Goal: Task Accomplishment & Management: Manage account settings

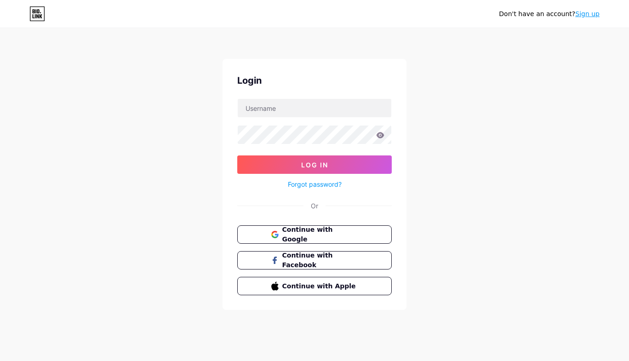
click at [299, 234] on span "Continue with Google" at bounding box center [320, 234] width 76 height 19
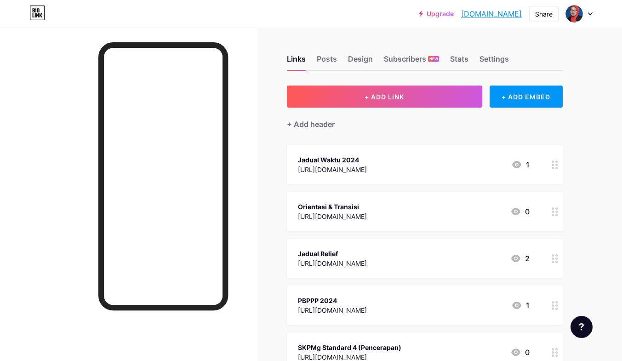
click at [593, 13] on div "Upgrade kartiniza.bio.l... [DOMAIN_NAME] Share Switch accounts KartiniZA [DOMAI…" at bounding box center [311, 14] width 622 height 17
click at [589, 12] on icon at bounding box center [590, 13] width 5 height 3
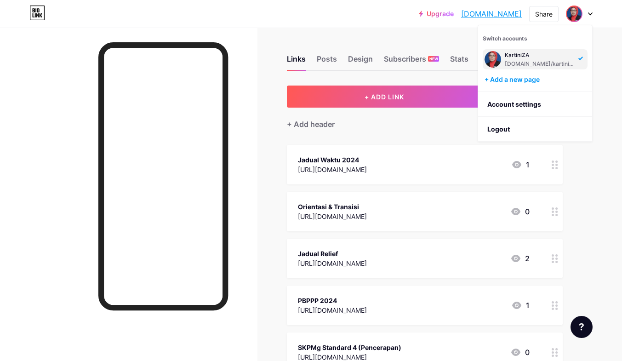
click at [533, 102] on link "Account settings" at bounding box center [535, 104] width 114 height 25
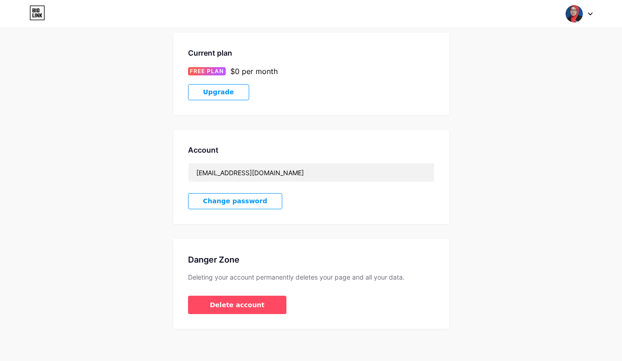
scroll to position [152, 0]
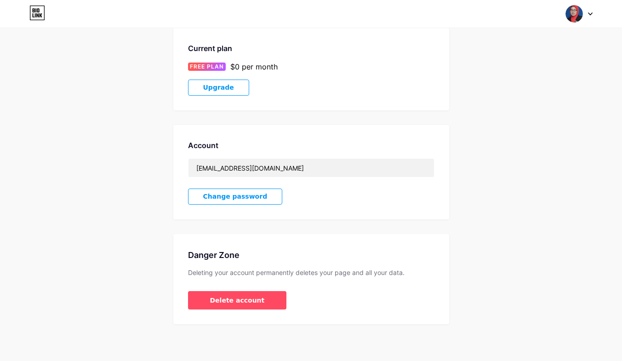
drag, startPoint x: 238, startPoint y: 198, endPoint x: 458, endPoint y: 200, distance: 219.2
click at [457, 202] on div "Account Settings My pages KartiniZA [DOMAIN_NAME]/kartiniza + Add a new page Cu…" at bounding box center [311, 107] width 622 height 433
click at [237, 299] on span "Delete account" at bounding box center [237, 300] width 55 height 10
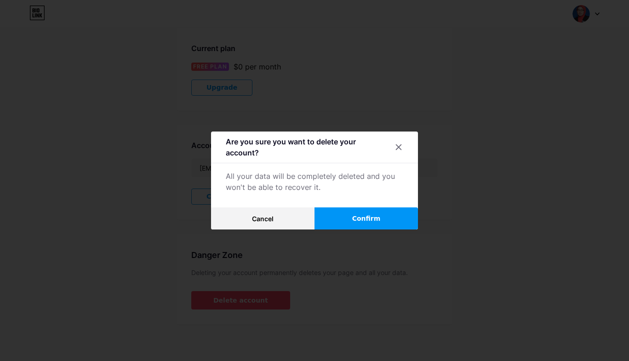
click at [341, 215] on button "Confirm" at bounding box center [365, 218] width 103 height 22
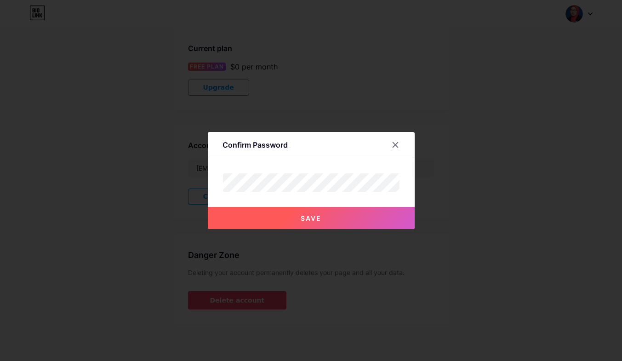
click at [400, 144] on div at bounding box center [395, 144] width 17 height 17
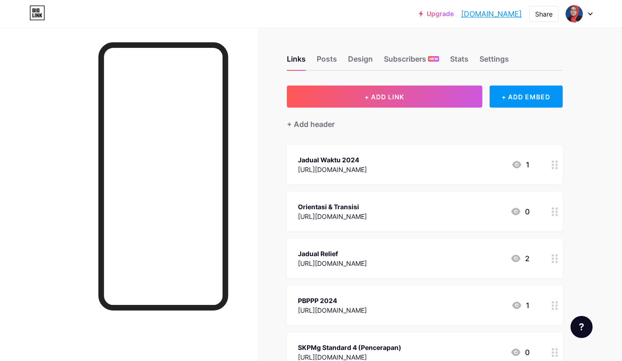
click at [592, 15] on div "Upgrade kartiniza.bio.l... kartiniza.bio.link Share Switch accounts KartiniZA b…" at bounding box center [311, 14] width 622 height 17
click at [590, 13] on icon at bounding box center [590, 13] width 5 height 3
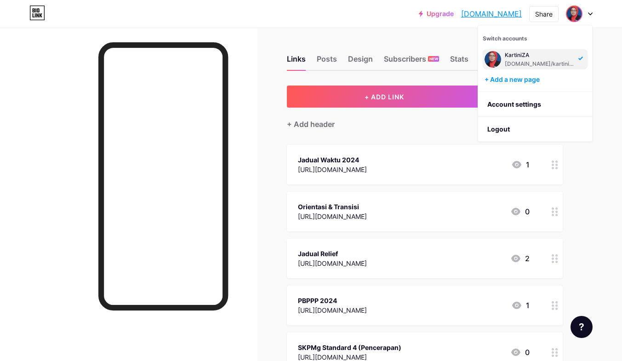
click at [574, 59] on div "KartiniZA bio.link/kartiniza" at bounding box center [534, 59] width 105 height 20
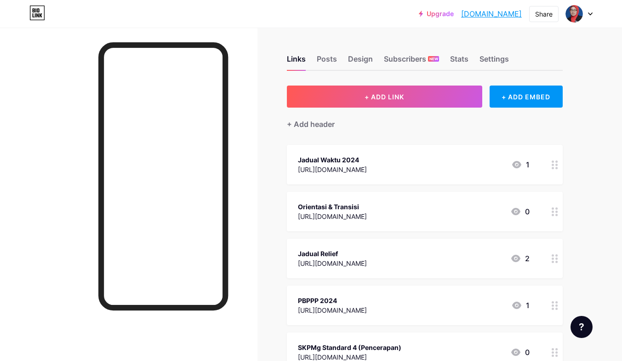
click at [584, 13] on div at bounding box center [579, 14] width 27 height 17
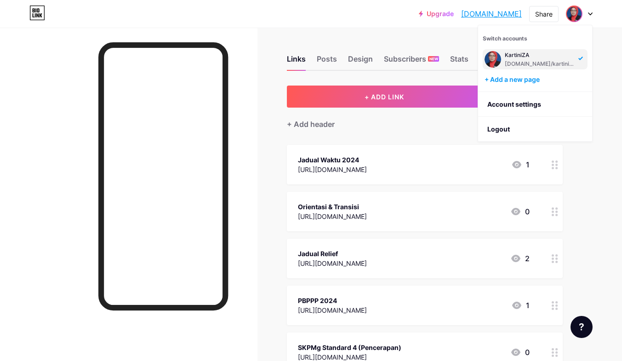
click at [532, 102] on link "Account settings" at bounding box center [535, 104] width 114 height 25
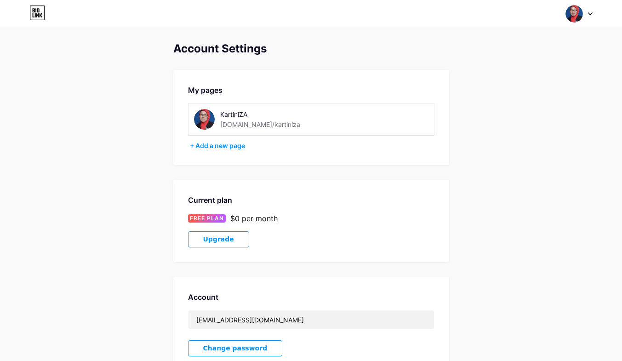
click at [591, 16] on div at bounding box center [579, 14] width 27 height 17
